Goal: Task Accomplishment & Management: Use online tool/utility

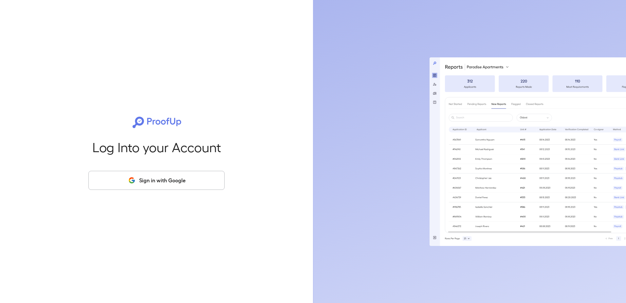
click at [199, 174] on button "Sign in with Google" at bounding box center [156, 180] width 136 height 19
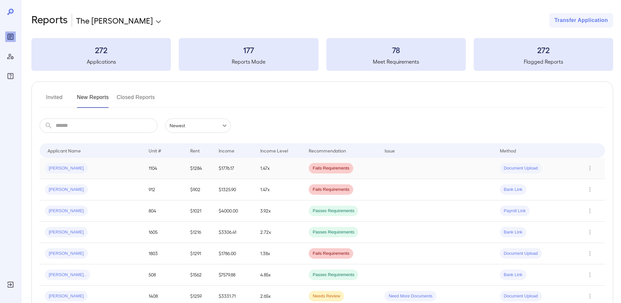
click at [94, 166] on div "Julia M..." at bounding box center [91, 168] width 93 height 10
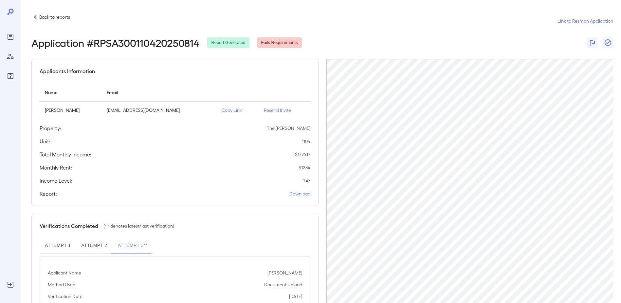
scroll to position [62, 0]
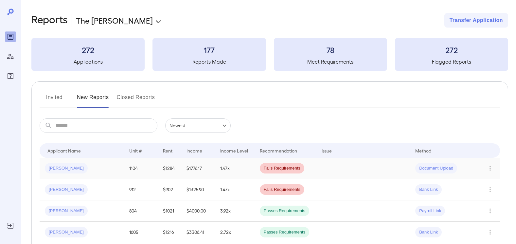
click at [63, 170] on span "[PERSON_NAME]" at bounding box center [66, 168] width 43 height 6
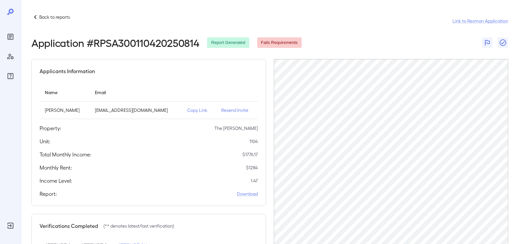
click at [36, 18] on icon at bounding box center [35, 17] width 2 height 4
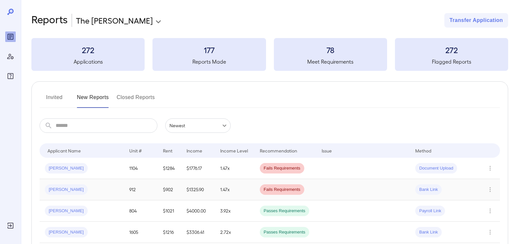
click at [59, 190] on span "Emilio n..." at bounding box center [66, 189] width 43 height 6
